Goal: Navigation & Orientation: Find specific page/section

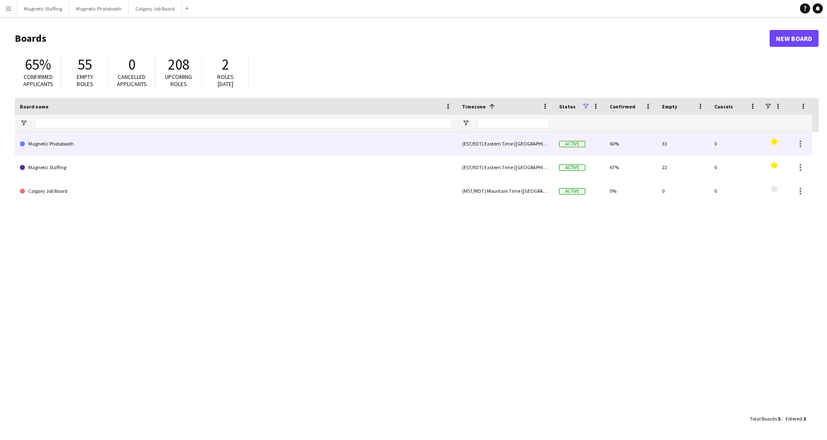
click at [49, 144] on link "Magnetic Photobooth" at bounding box center [236, 144] width 432 height 24
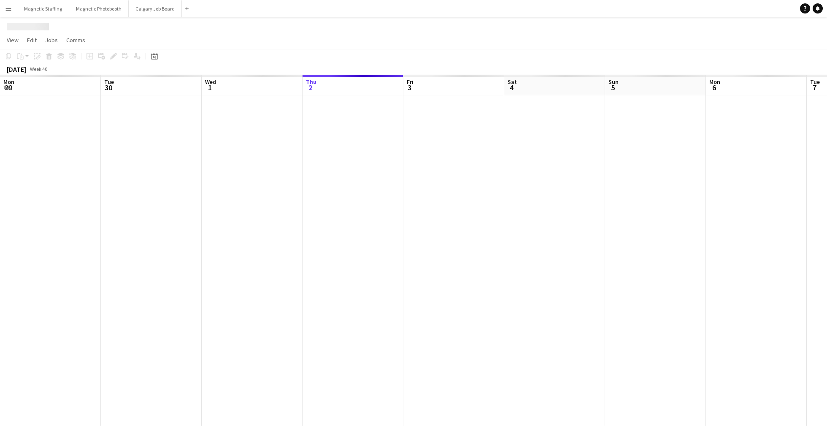
scroll to position [0, 201]
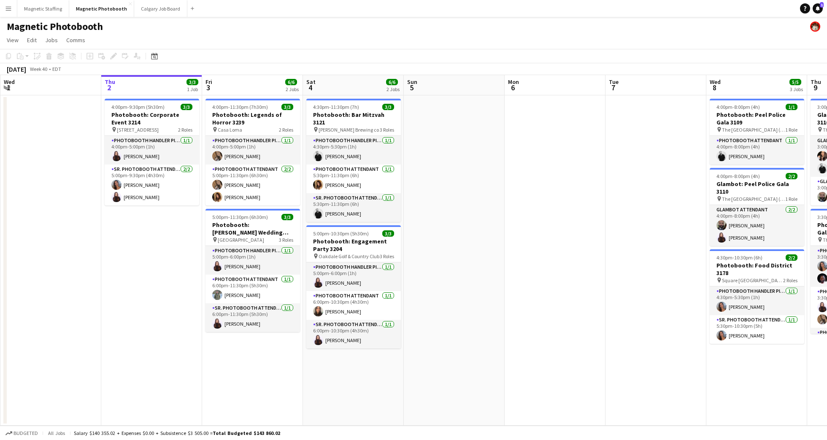
click at [26, 68] on div "[DATE]" at bounding box center [16, 69] width 19 height 8
click at [22, 70] on div "[DATE]" at bounding box center [16, 69] width 19 height 8
click at [13, 40] on span "View" at bounding box center [13, 40] width 12 height 8
click at [28, 89] on link "Month view" at bounding box center [37, 94] width 67 height 18
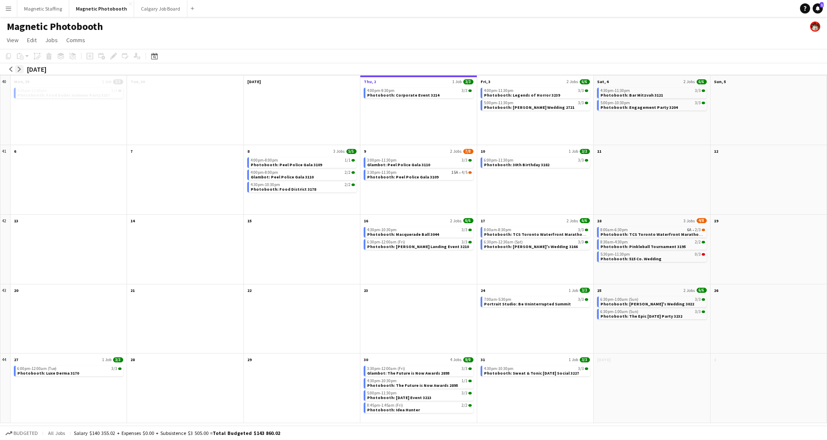
click at [21, 68] on app-icon "arrow-right" at bounding box center [19, 69] width 5 height 5
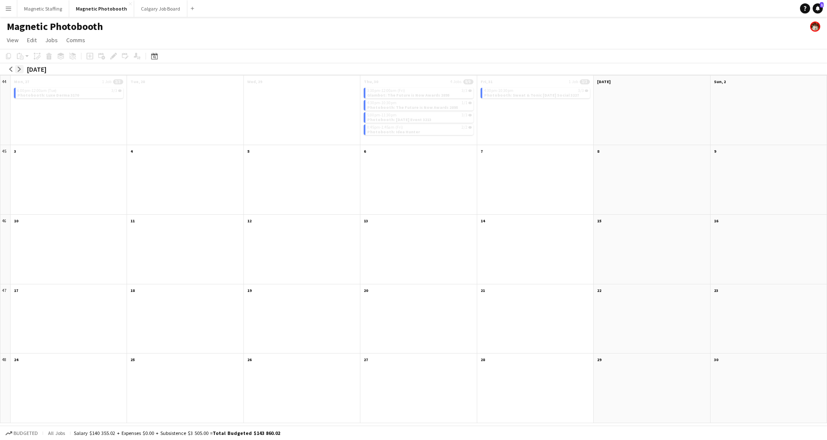
click at [21, 68] on app-icon "arrow-right" at bounding box center [19, 69] width 5 height 5
